Goal: Information Seeking & Learning: Learn about a topic

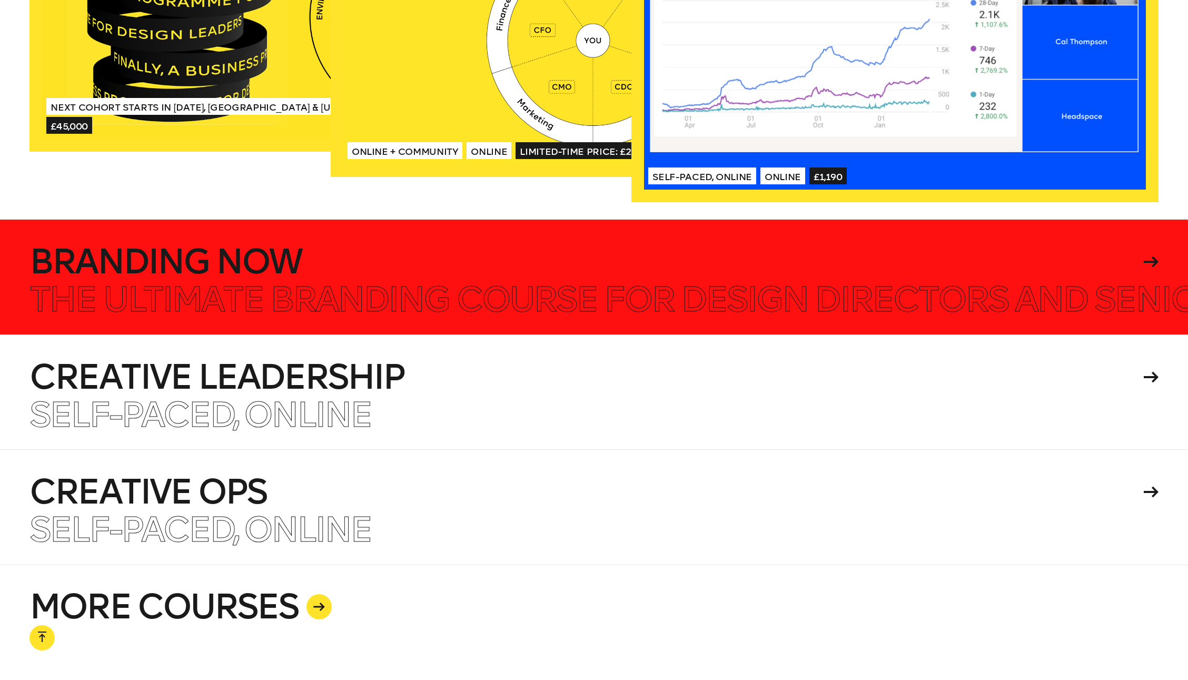
scroll to position [2632, 0]
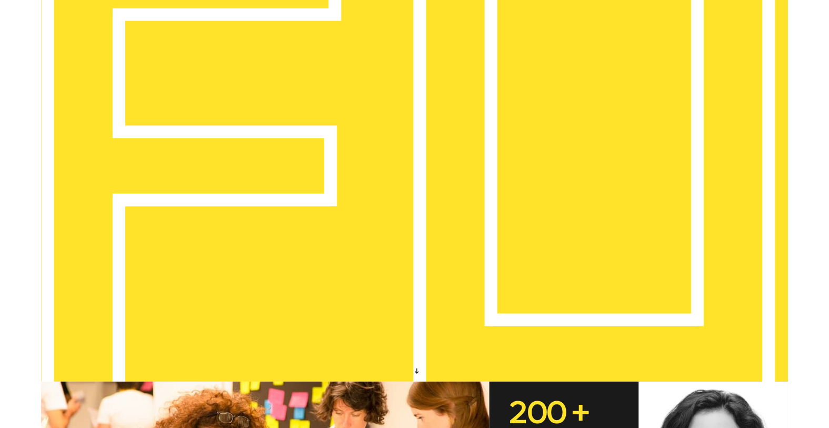
scroll to position [0, 0]
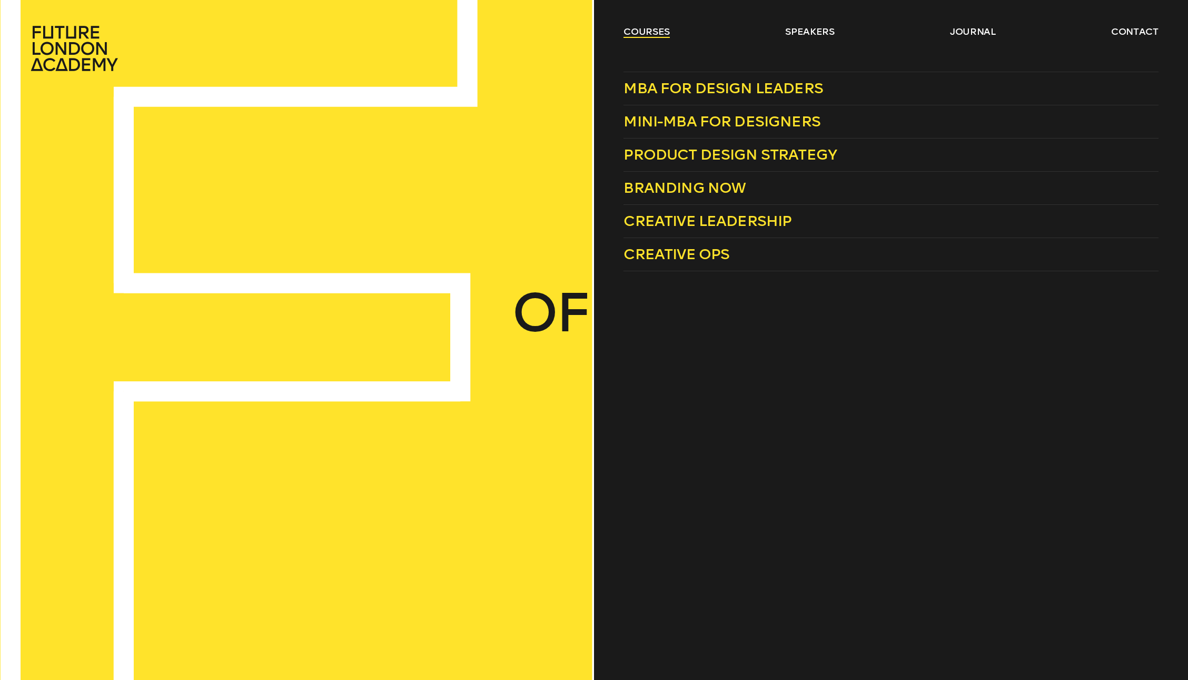
click at [664, 29] on link "courses" at bounding box center [646, 31] width 46 height 13
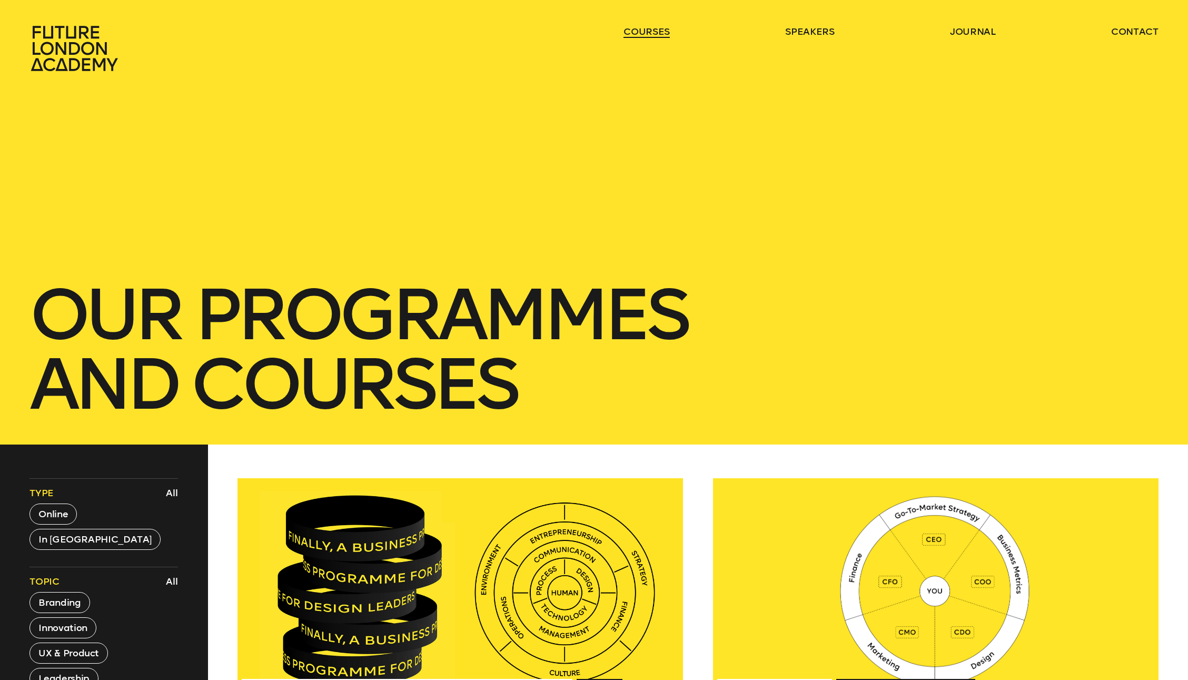
click at [664, 29] on link "courses" at bounding box center [646, 31] width 46 height 13
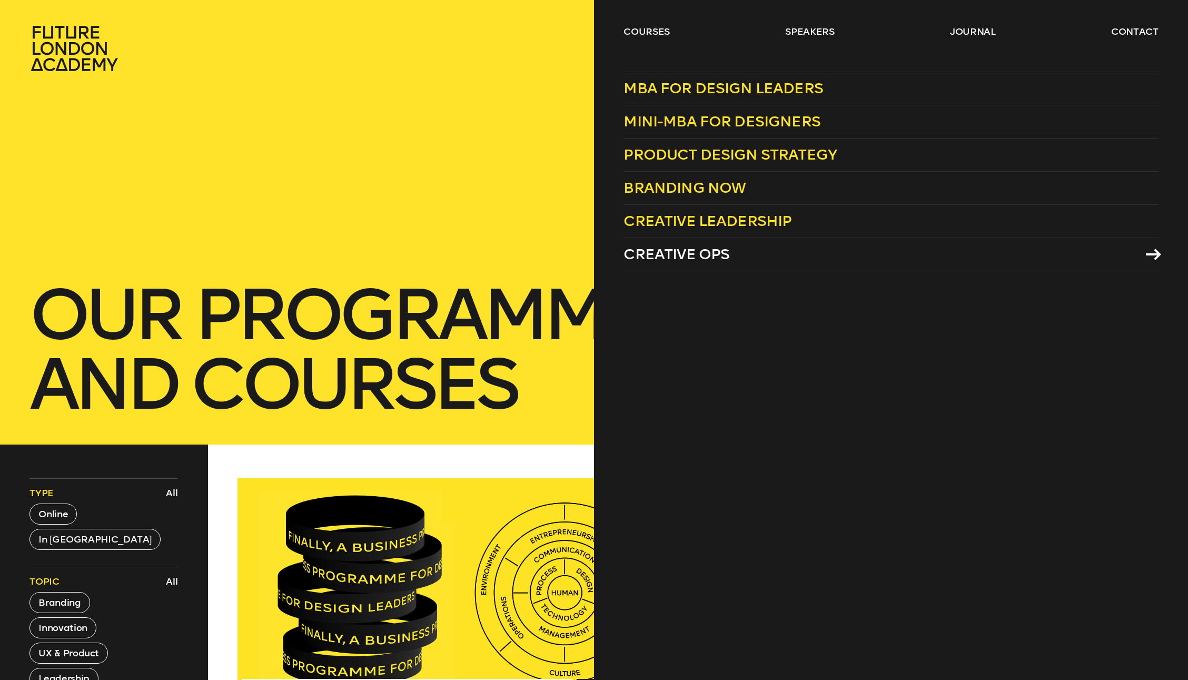
click at [650, 253] on span "Creative Ops" at bounding box center [676, 253] width 106 height 17
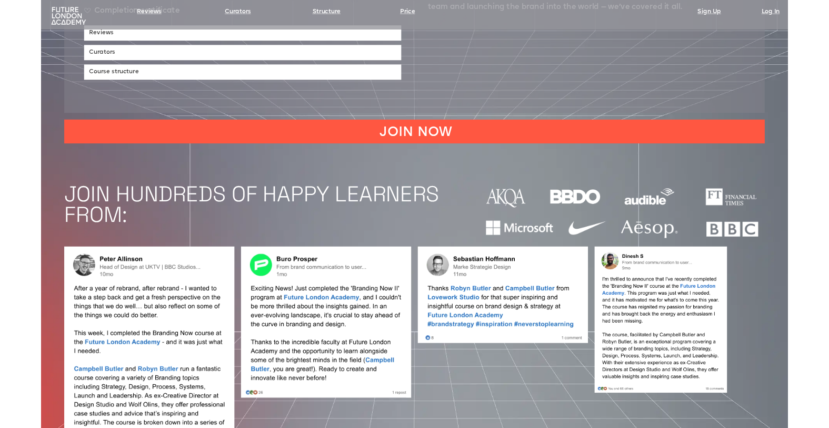
scroll to position [948, 0]
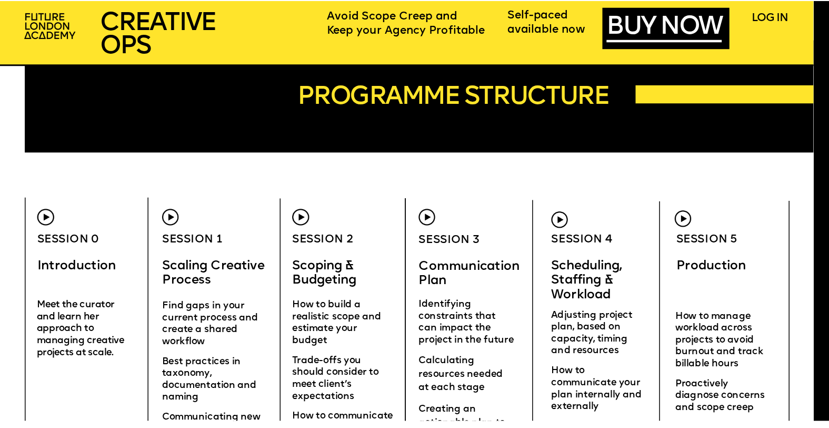
scroll to position [3217, 0]
